Goal: Task Accomplishment & Management: Manage account settings

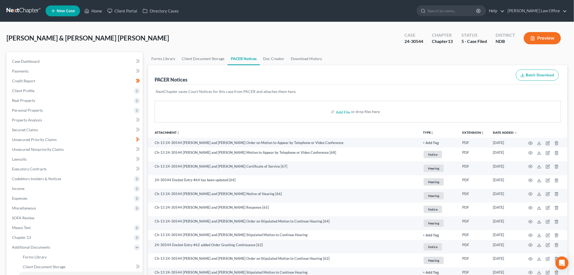
drag, startPoint x: 24, startPoint y: 10, endPoint x: 33, endPoint y: 11, distance: 9.1
click at [24, 10] on link at bounding box center [24, 11] width 35 height 10
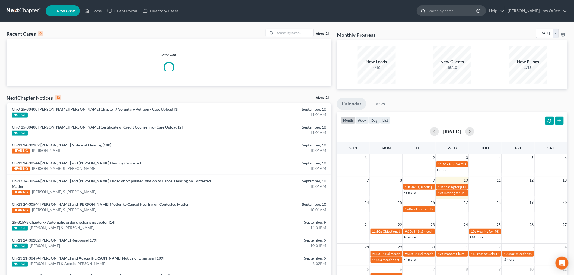
click at [471, 12] on input "search" at bounding box center [453, 11] width 50 height 10
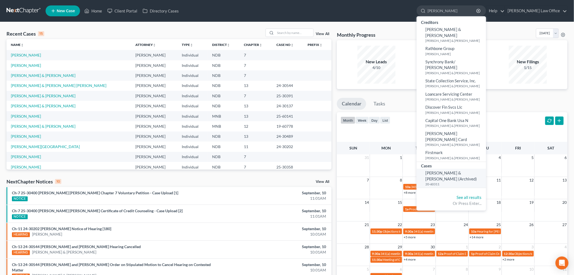
type input "rath"
click at [459, 170] on span "Rathcke, Alan & Lois (Archived)" at bounding box center [452, 175] width 52 height 11
select select "6"
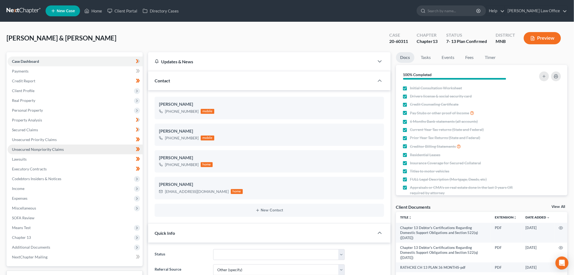
click at [65, 150] on link "Unsecured Nonpriority Claims" at bounding box center [75, 149] width 135 height 10
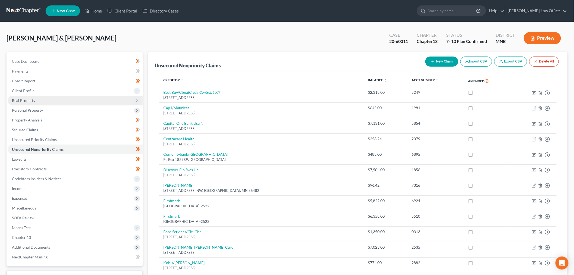
click at [20, 102] on span "Real Property" at bounding box center [23, 100] width 23 height 5
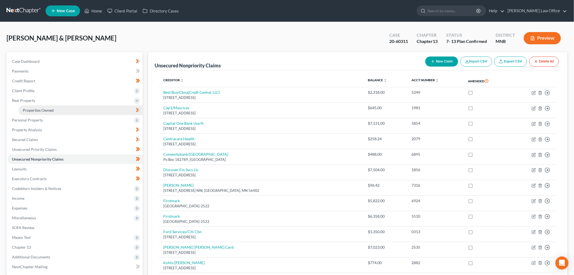
click at [43, 110] on span "Properties Owned" at bounding box center [38, 110] width 31 height 5
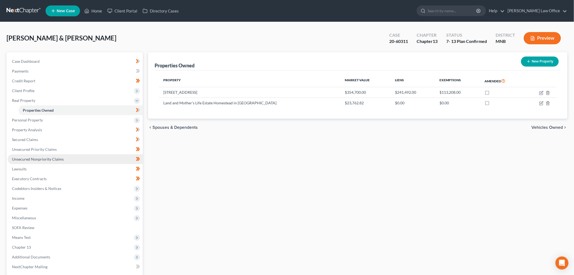
drag, startPoint x: 80, startPoint y: 159, endPoint x: 86, endPoint y: 159, distance: 6.0
click at [80, 159] on link "Unsecured Nonpriority Claims" at bounding box center [75, 159] width 135 height 10
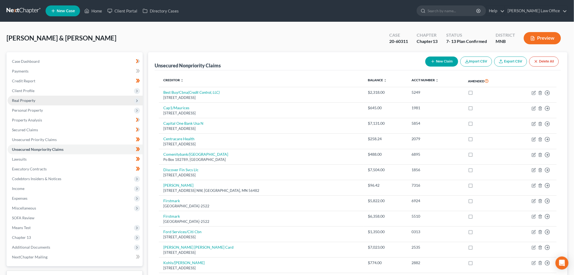
click at [31, 100] on span "Real Property" at bounding box center [23, 100] width 23 height 5
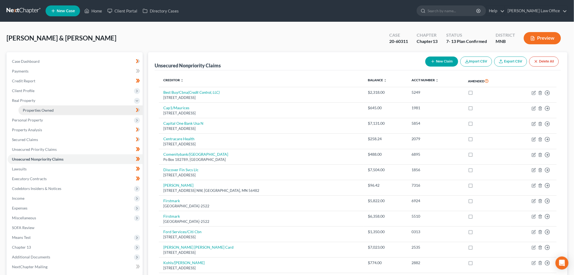
click at [37, 110] on span "Properties Owned" at bounding box center [38, 110] width 31 height 5
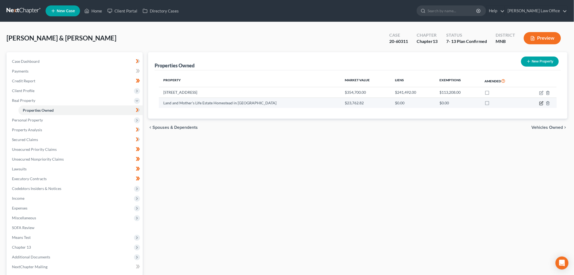
click at [541, 103] on icon "button" at bounding box center [542, 102] width 2 height 2
select select "24"
select select "3"
select select "4"
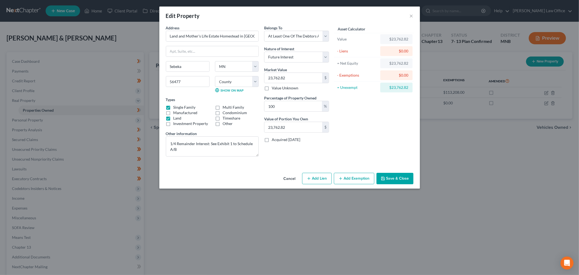
click at [293, 178] on button "Cancel" at bounding box center [289, 178] width 21 height 11
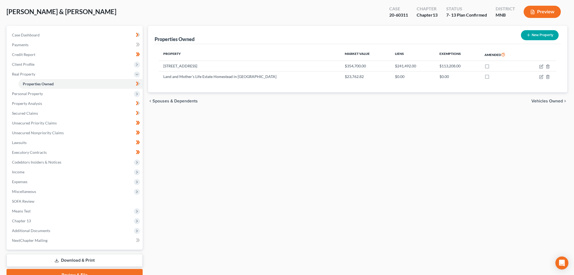
scroll to position [52, 0]
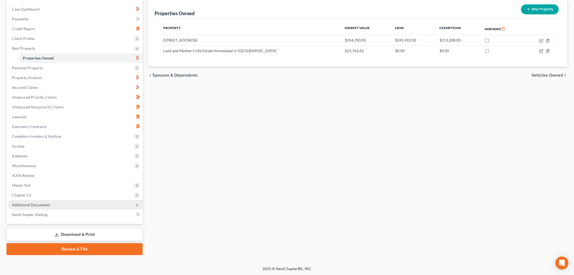
click at [55, 204] on span "Additional Documents" at bounding box center [75, 205] width 135 height 10
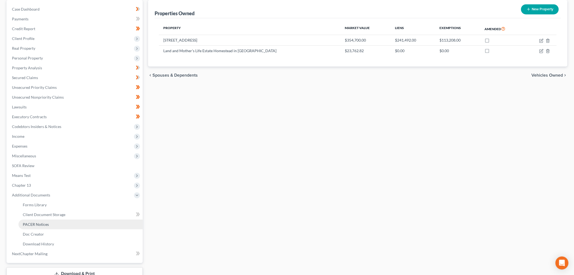
click at [40, 222] on span "PACER Notices" at bounding box center [36, 224] width 26 height 5
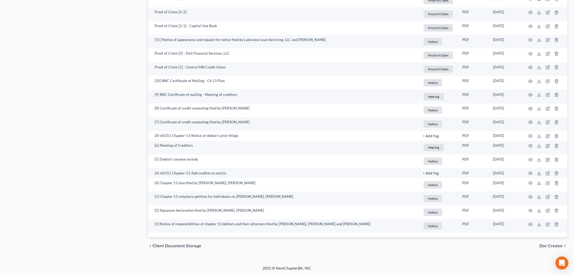
scroll to position [872, 0]
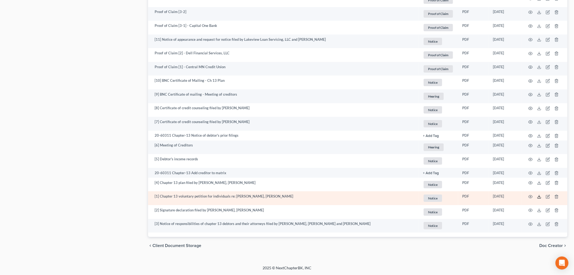
click at [539, 195] on icon at bounding box center [539, 196] width 4 height 4
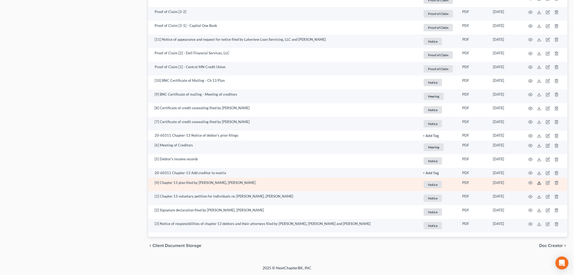
click at [540, 183] on line at bounding box center [540, 182] width 0 height 2
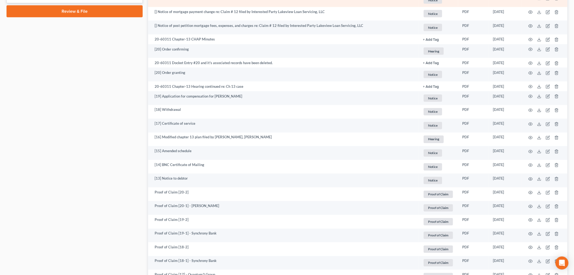
scroll to position [87, 0]
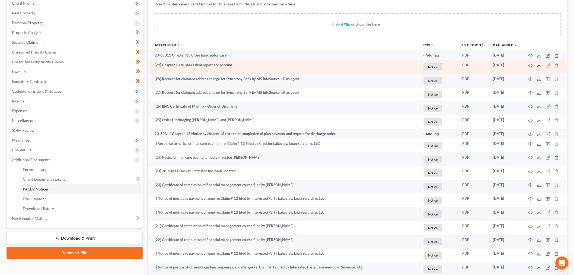
click at [542, 66] on icon at bounding box center [539, 65] width 4 height 4
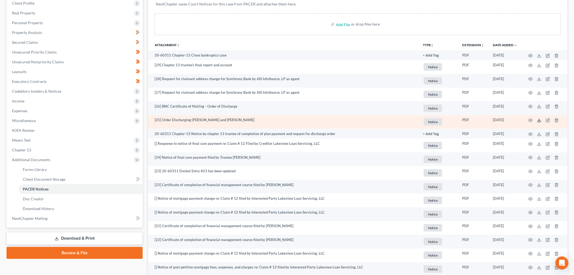
click at [540, 120] on icon at bounding box center [539, 120] width 4 height 4
